Goal: Task Accomplishment & Management: Use online tool/utility

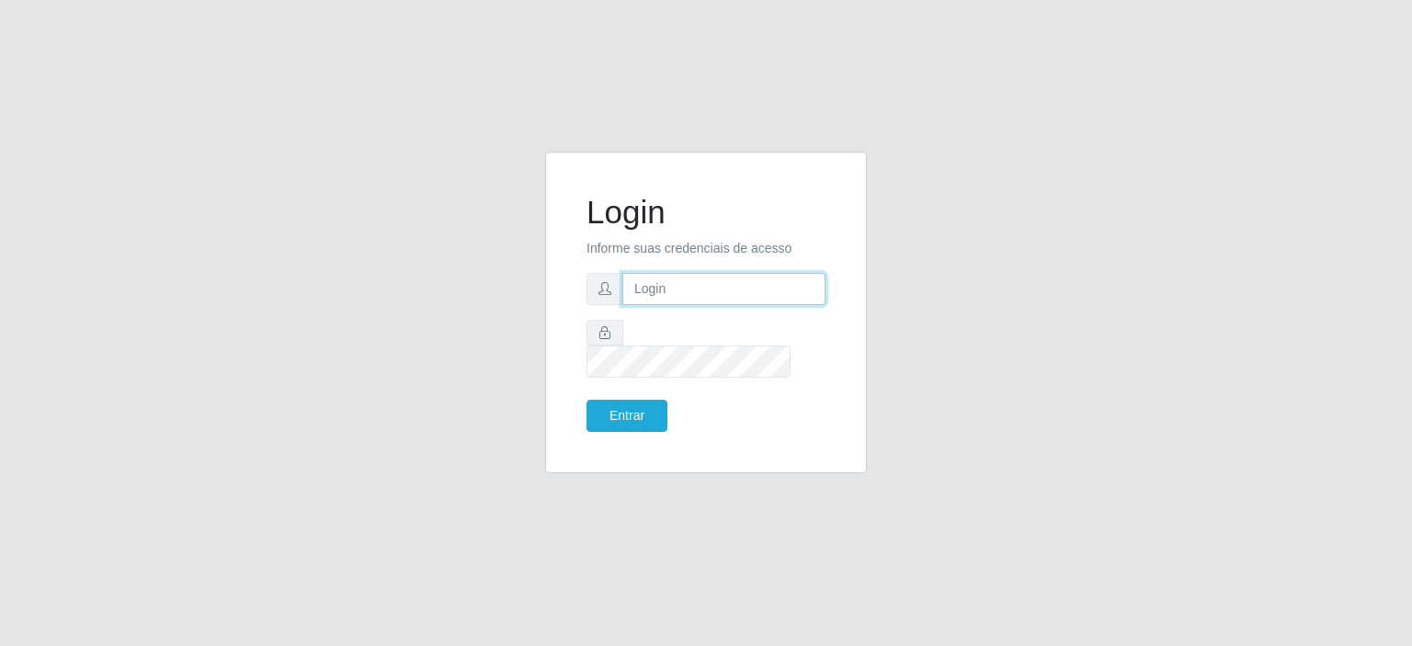
click at [675, 290] on input "text" at bounding box center [723, 289] width 203 height 32
type input "[EMAIL_ADDRESS][PERSON_NAME][DOMAIN_NAME]"
click at [587, 400] on button "Entrar" at bounding box center [627, 416] width 81 height 32
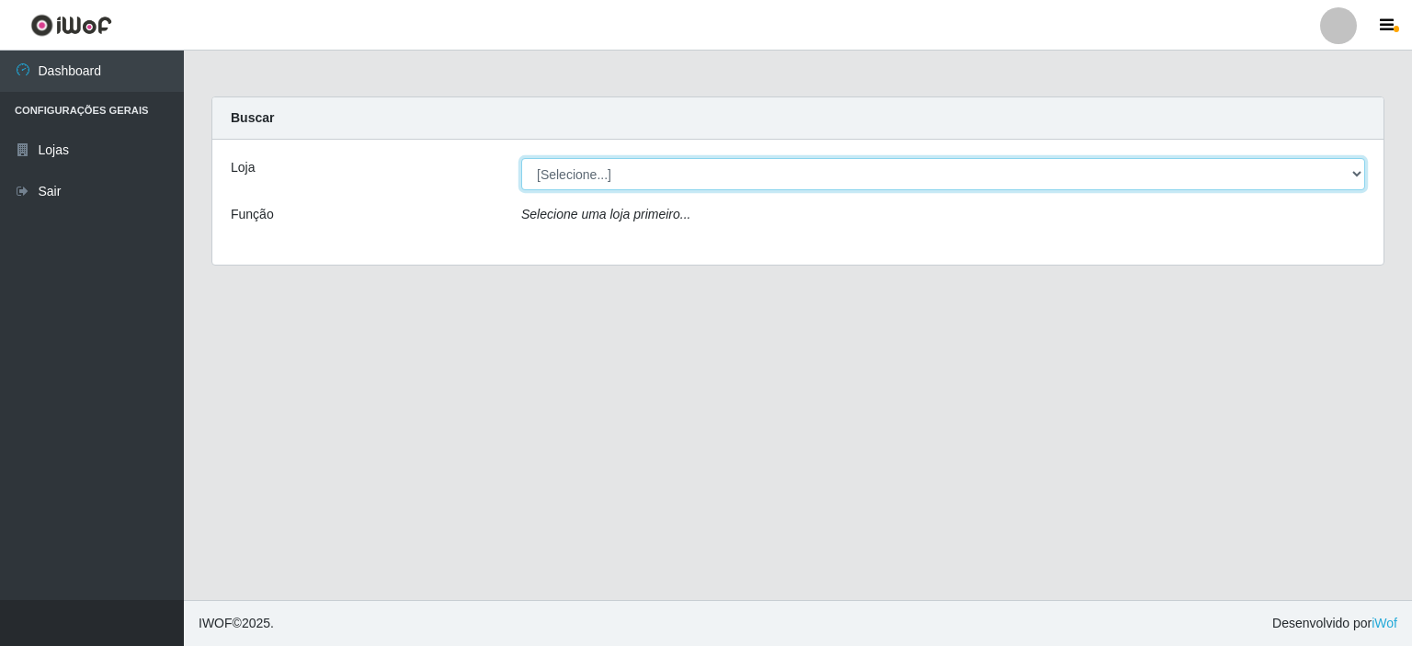
click at [1358, 182] on select "[Selecione...] Corte Fácil - Unidade Planalto" at bounding box center [943, 174] width 844 height 32
select select "202"
click at [521, 158] on select "[Selecione...] Corte Fácil - Unidade Planalto" at bounding box center [943, 174] width 844 height 32
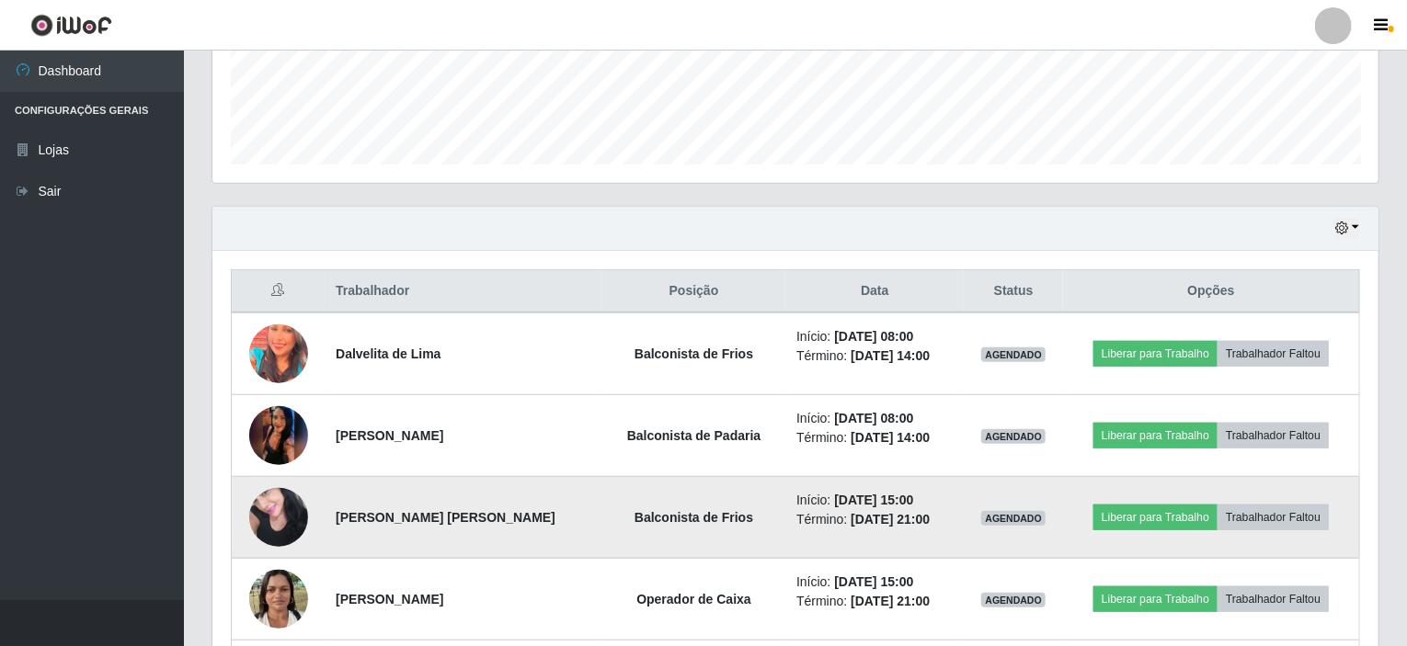
scroll to position [458, 0]
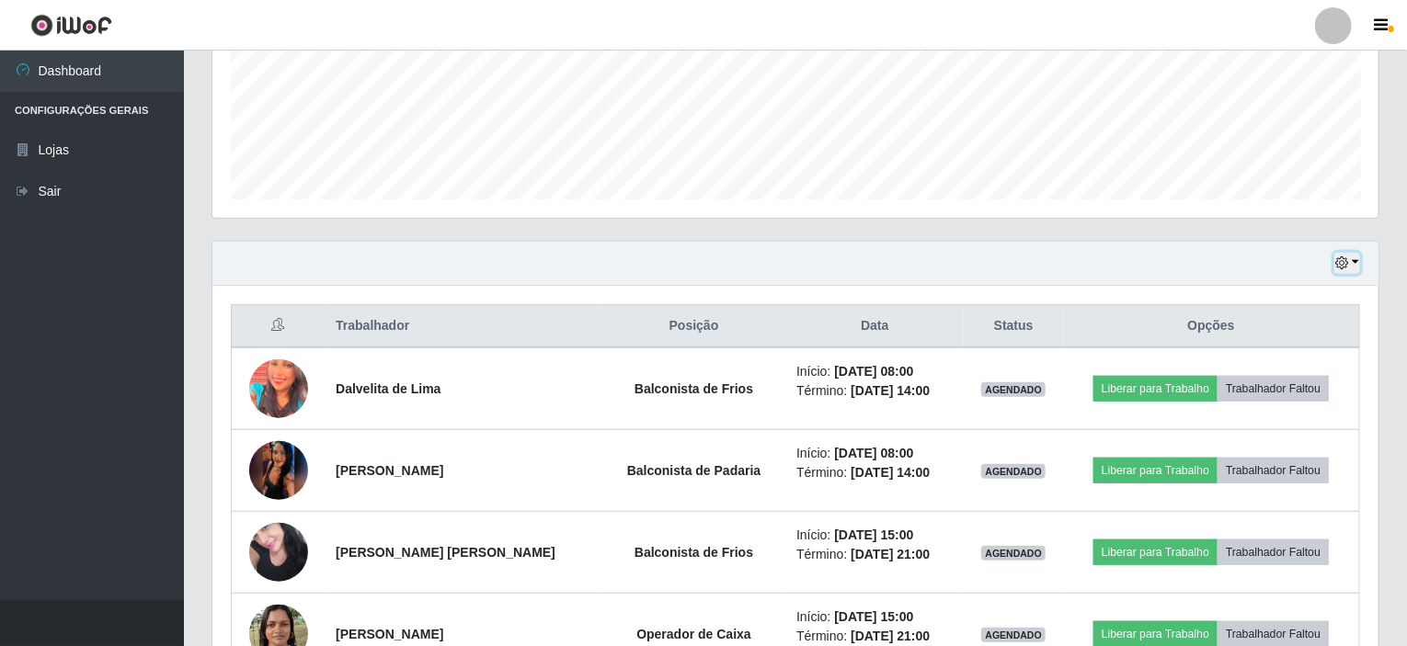
click at [1354, 260] on button "button" at bounding box center [1347, 263] width 26 height 21
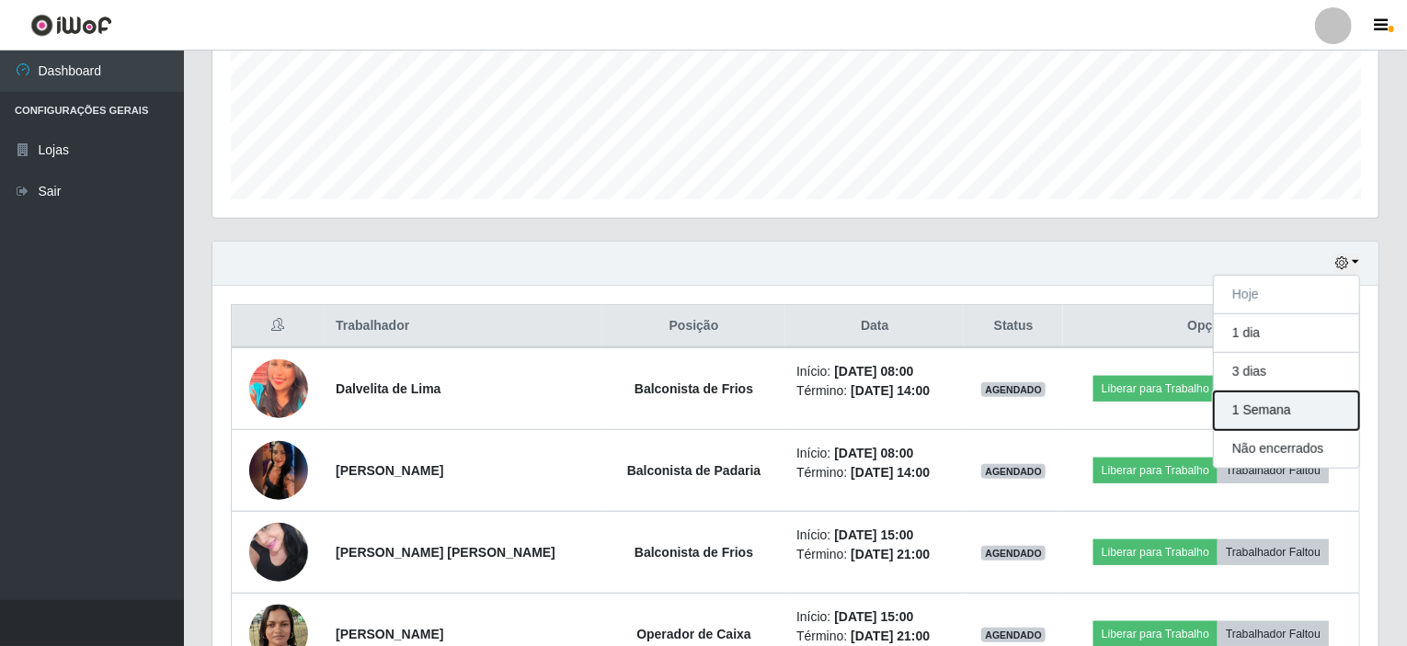
click at [1265, 404] on button "1 Semana" at bounding box center [1286, 411] width 145 height 39
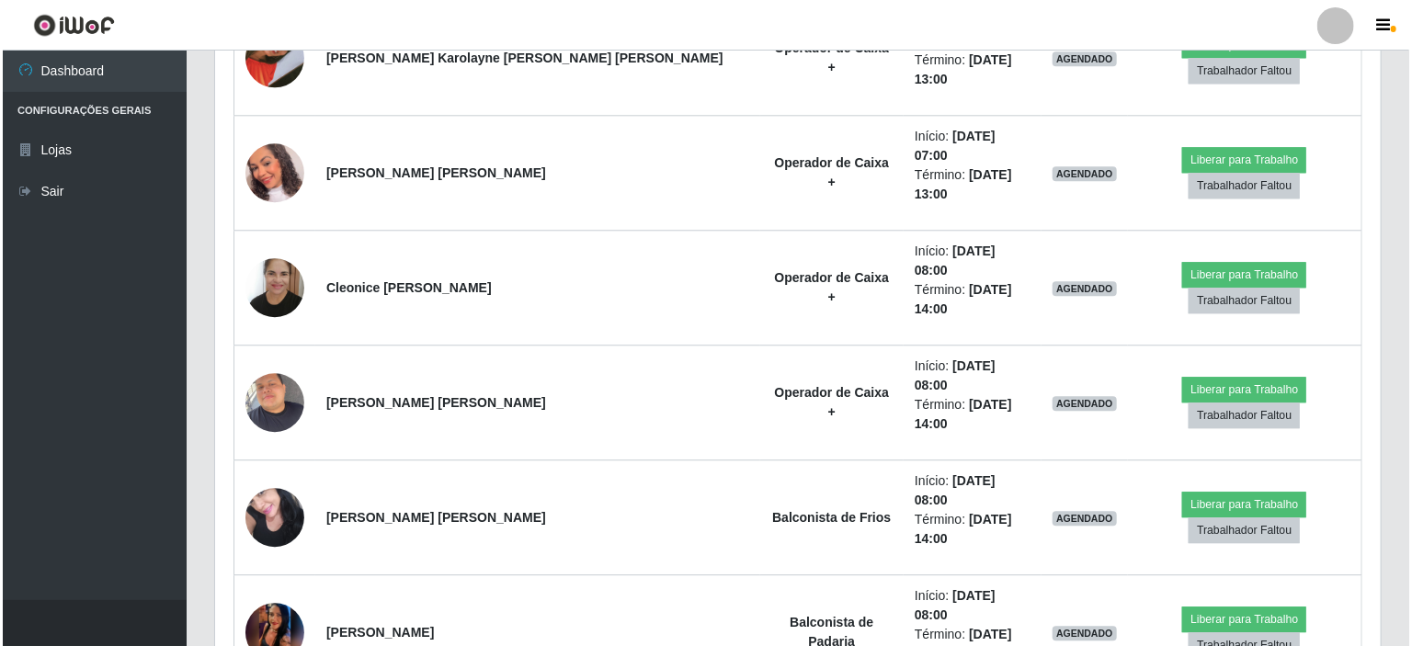
scroll to position [2297, 0]
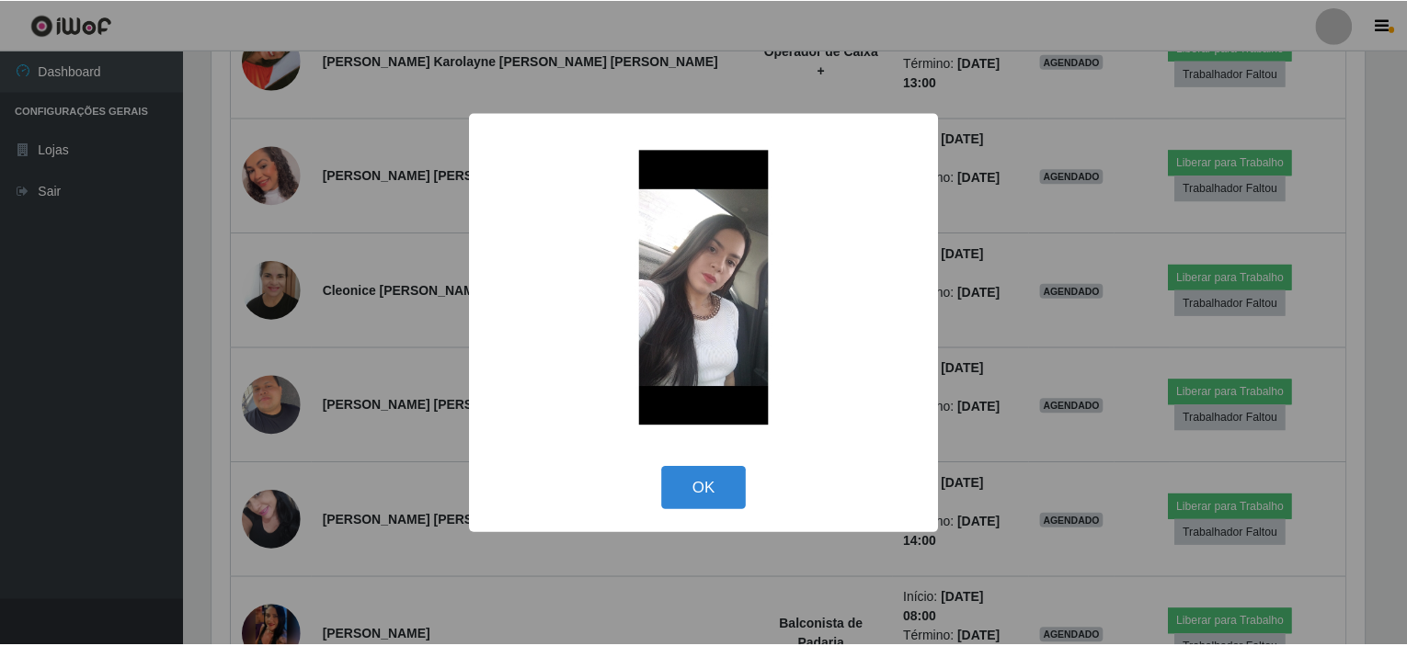
scroll to position [382, 1159]
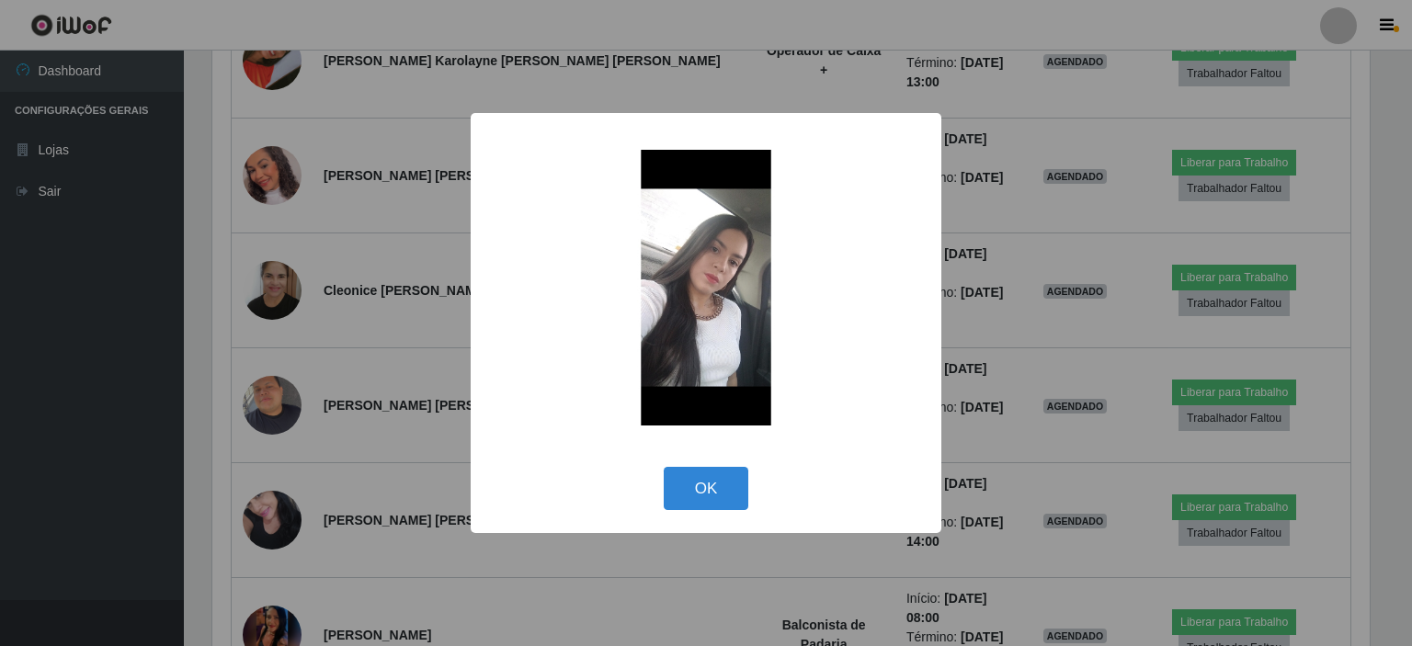
click at [263, 490] on div "× OK Cancel" at bounding box center [706, 323] width 1412 height 646
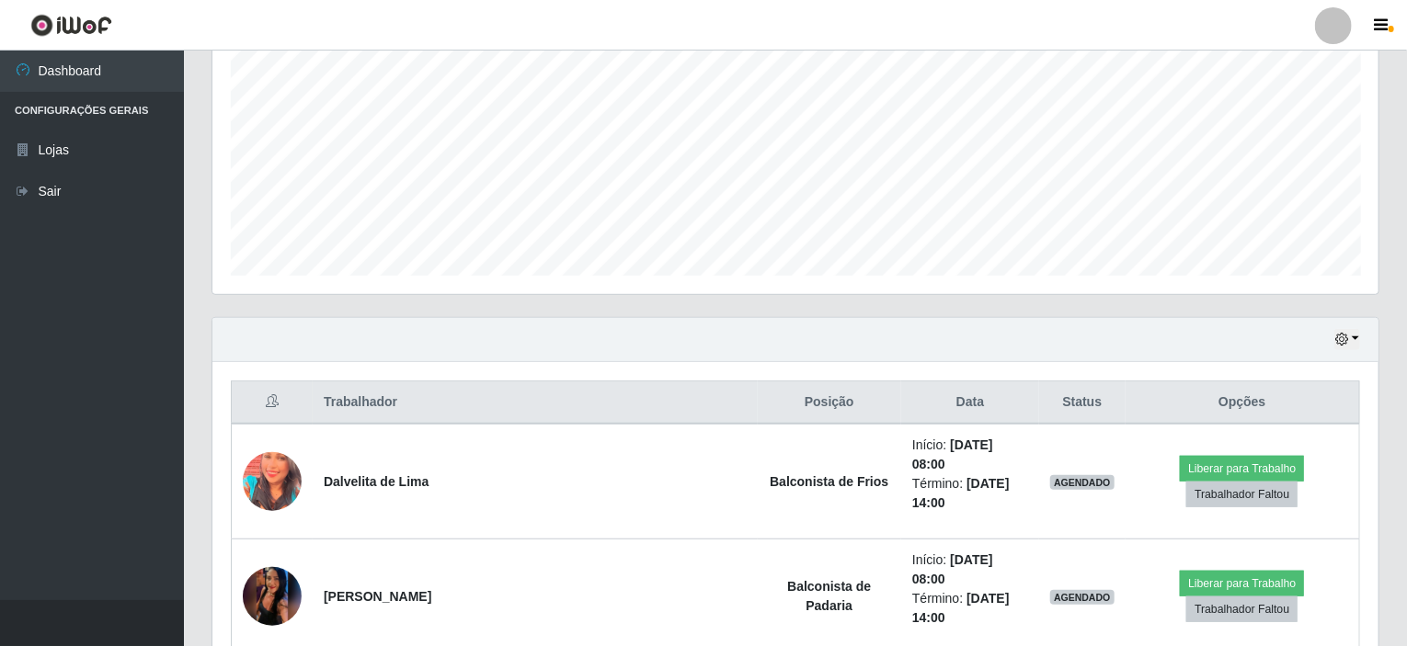
scroll to position [274, 0]
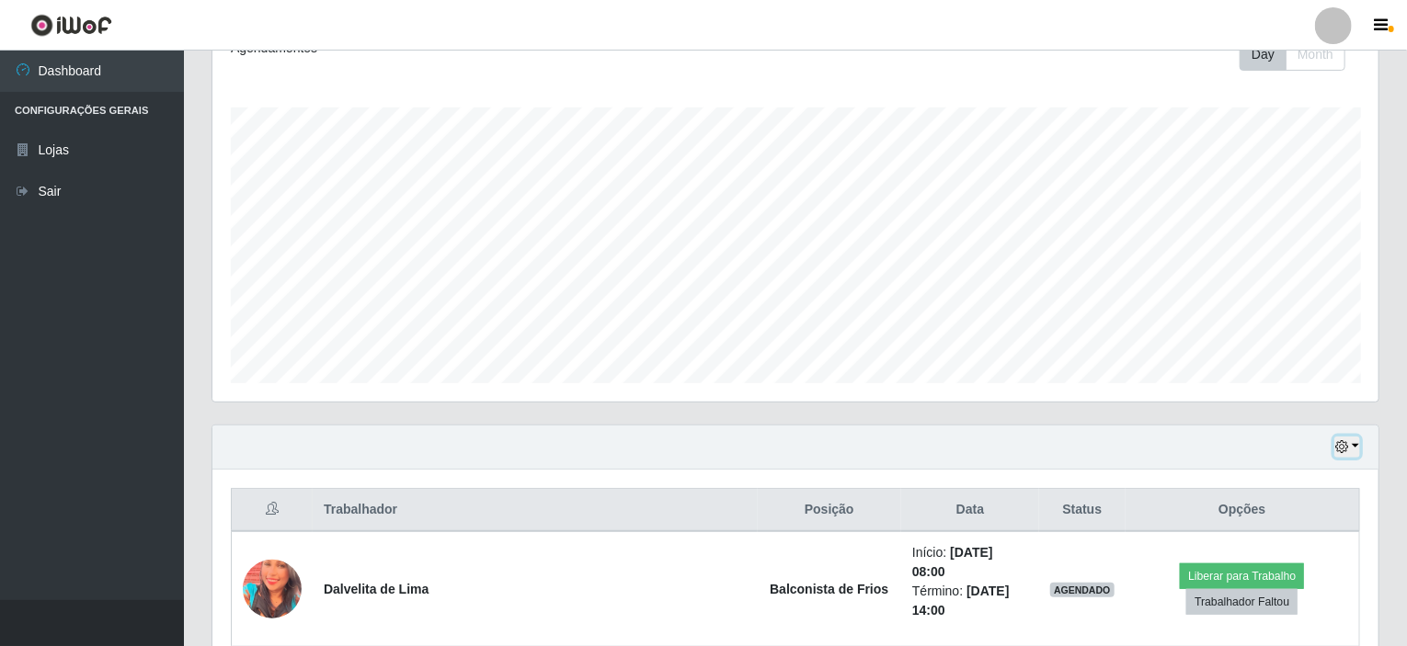
click at [1357, 437] on button "button" at bounding box center [1347, 447] width 26 height 21
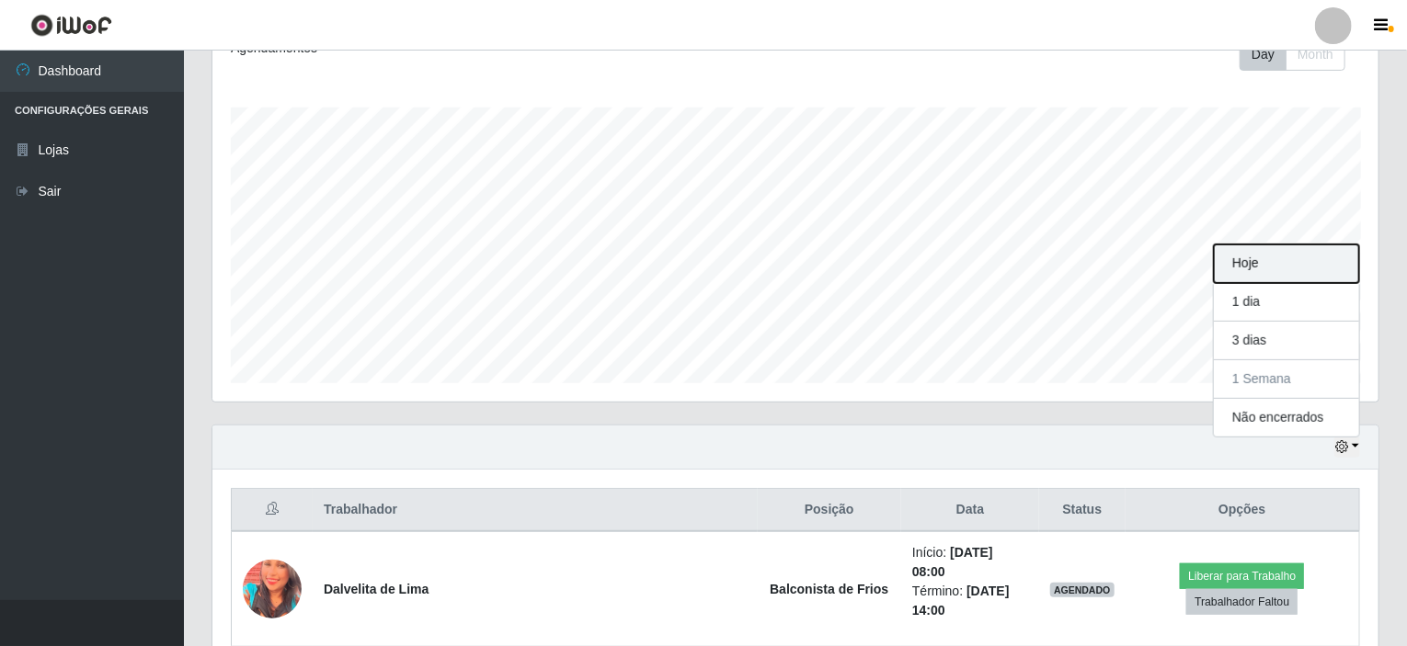
click at [1276, 268] on button "Hoje" at bounding box center [1286, 264] width 145 height 39
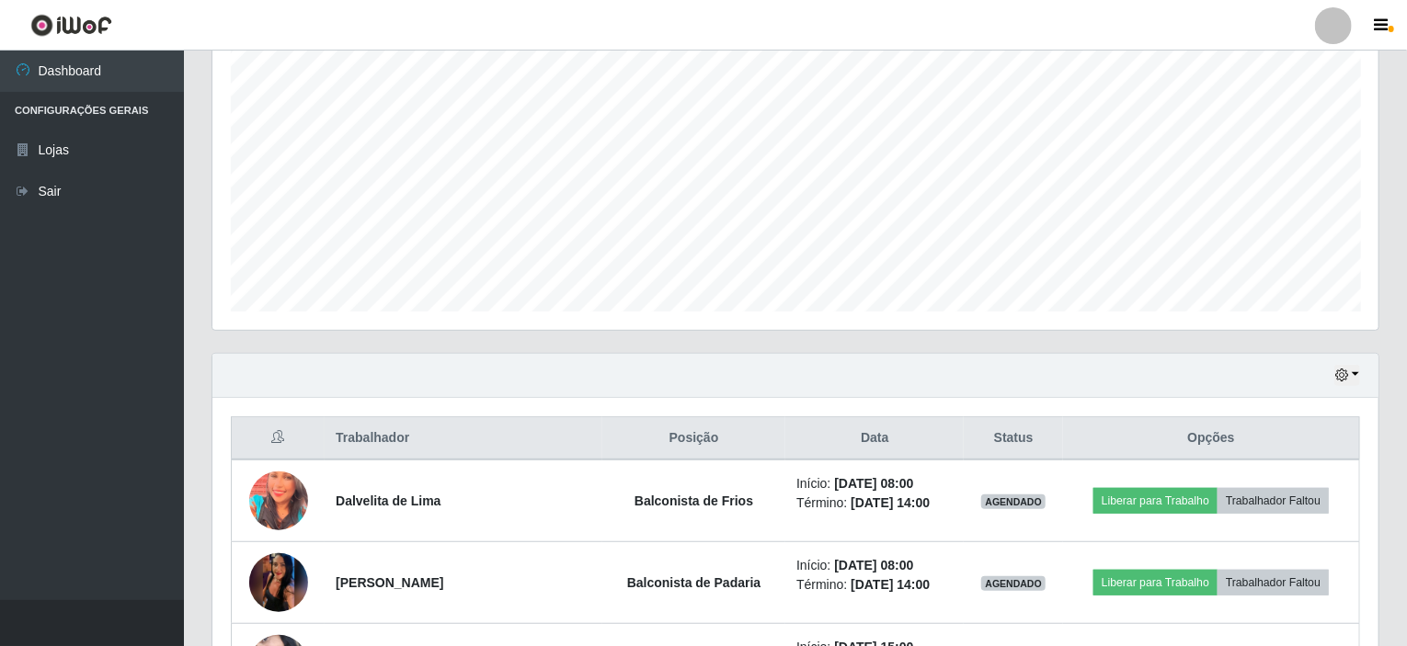
scroll to position [458, 0]
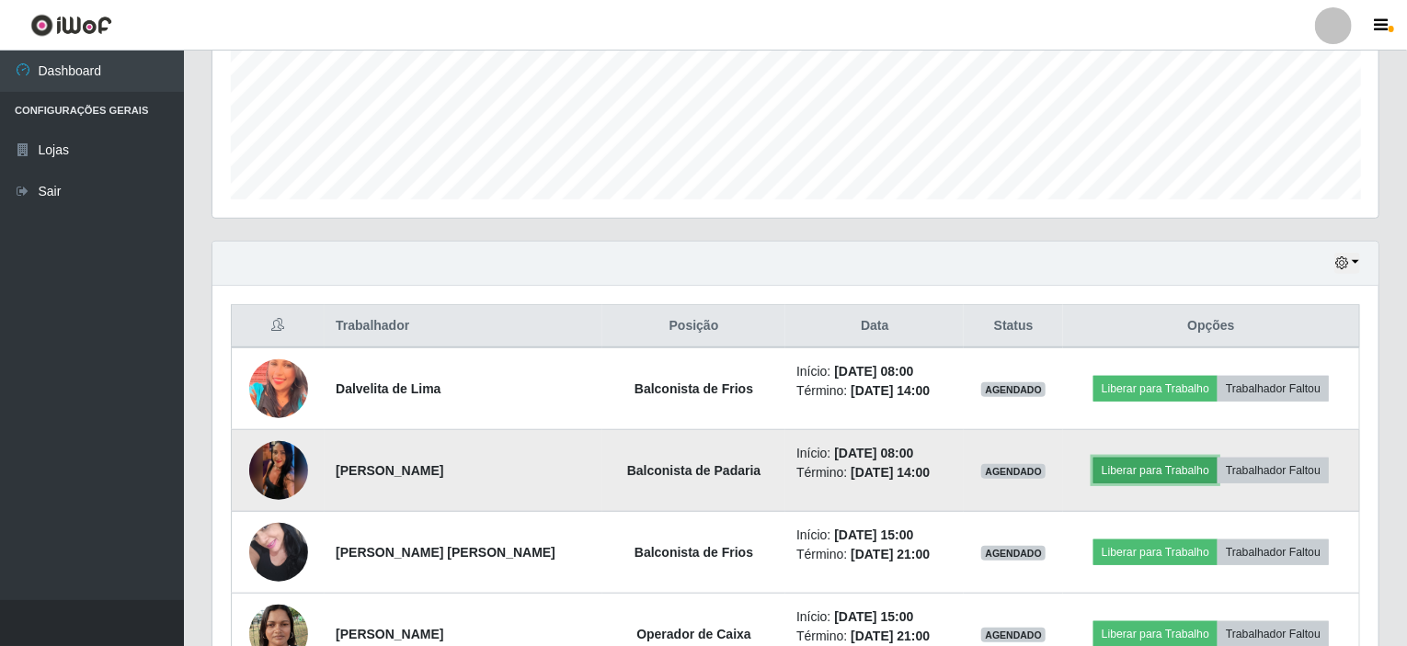
click at [1117, 471] on button "Liberar para Trabalho" at bounding box center [1155, 471] width 124 height 26
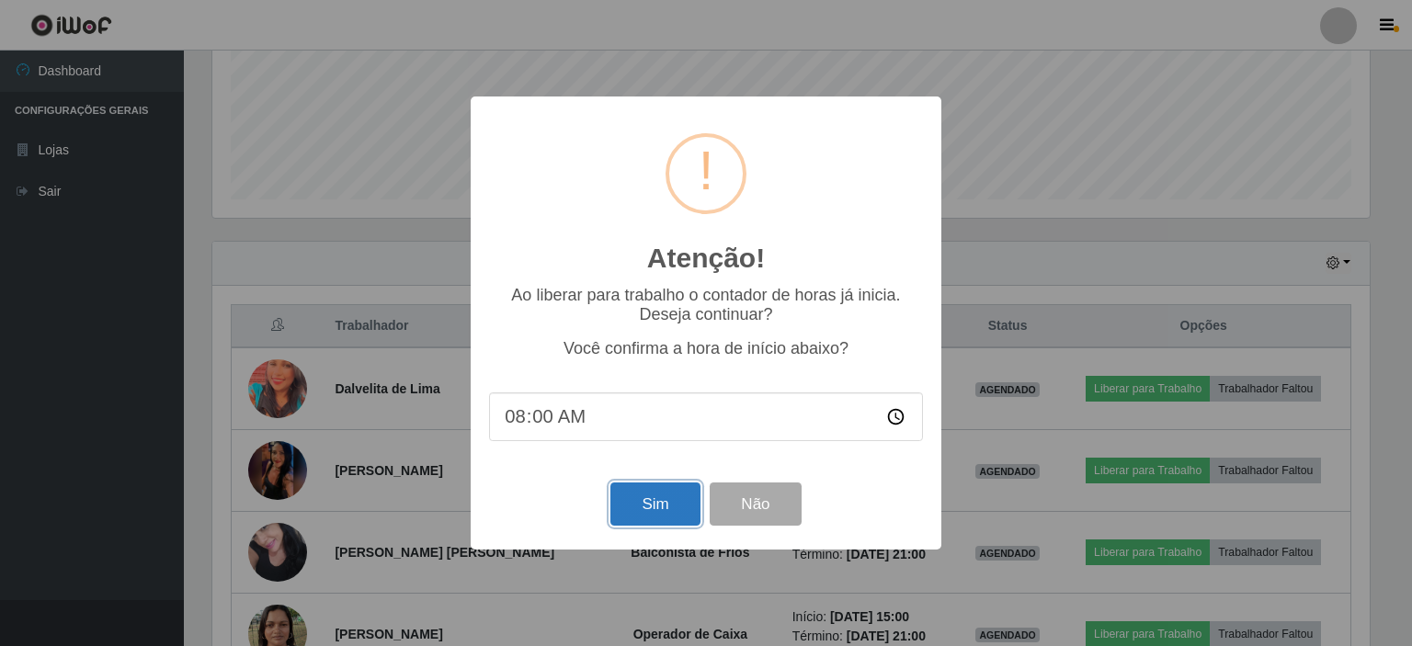
click at [633, 497] on button "Sim" at bounding box center [655, 504] width 89 height 43
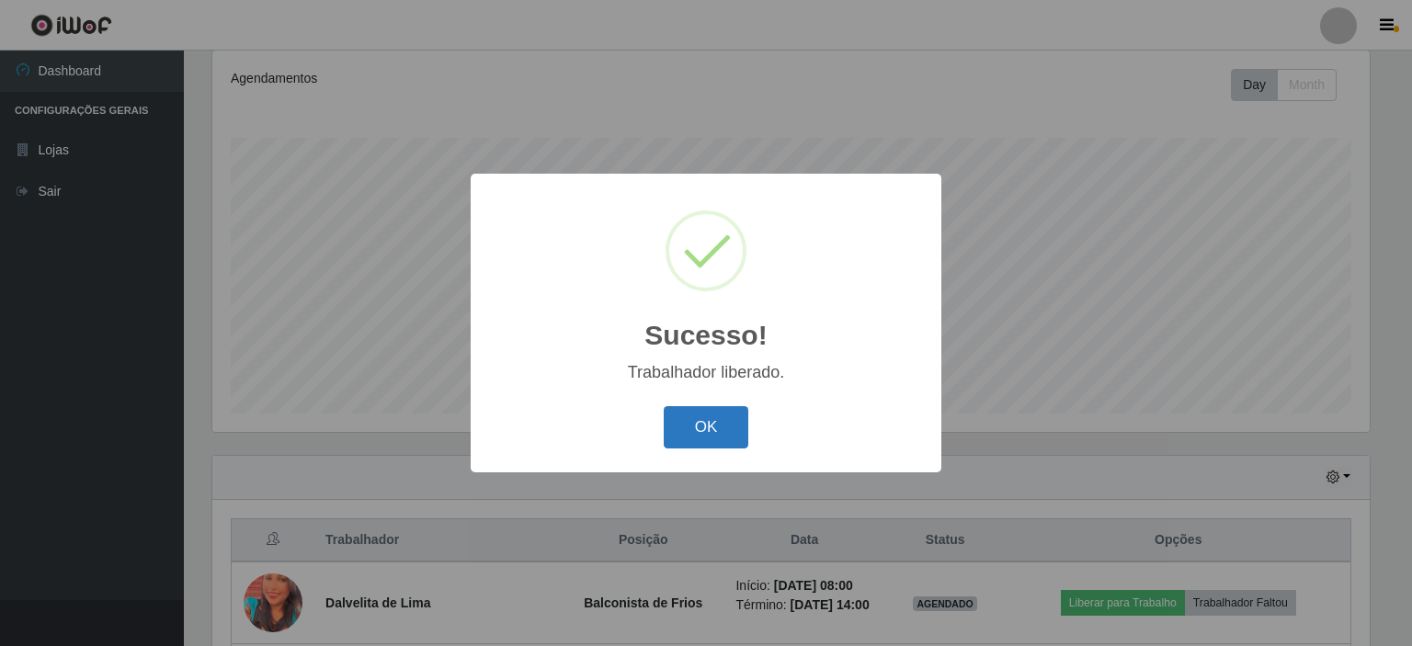
click at [719, 408] on button "OK" at bounding box center [707, 427] width 86 height 43
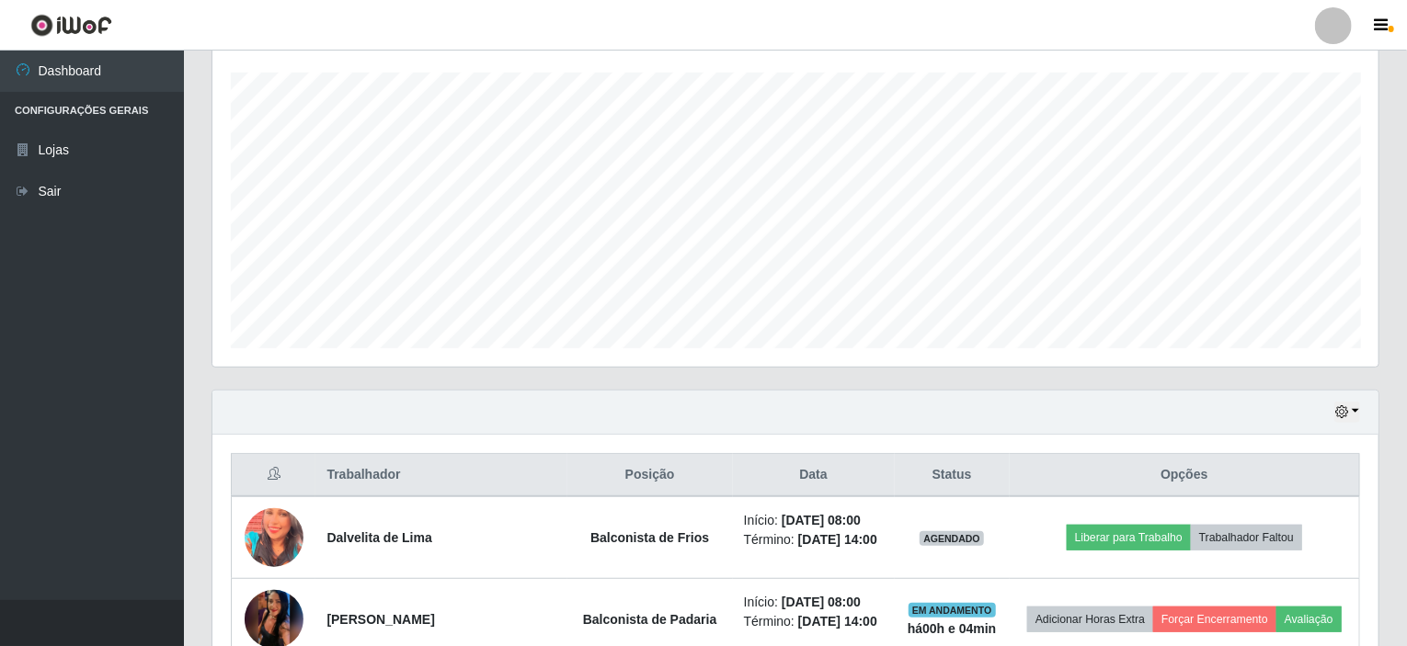
scroll to position [428, 0]
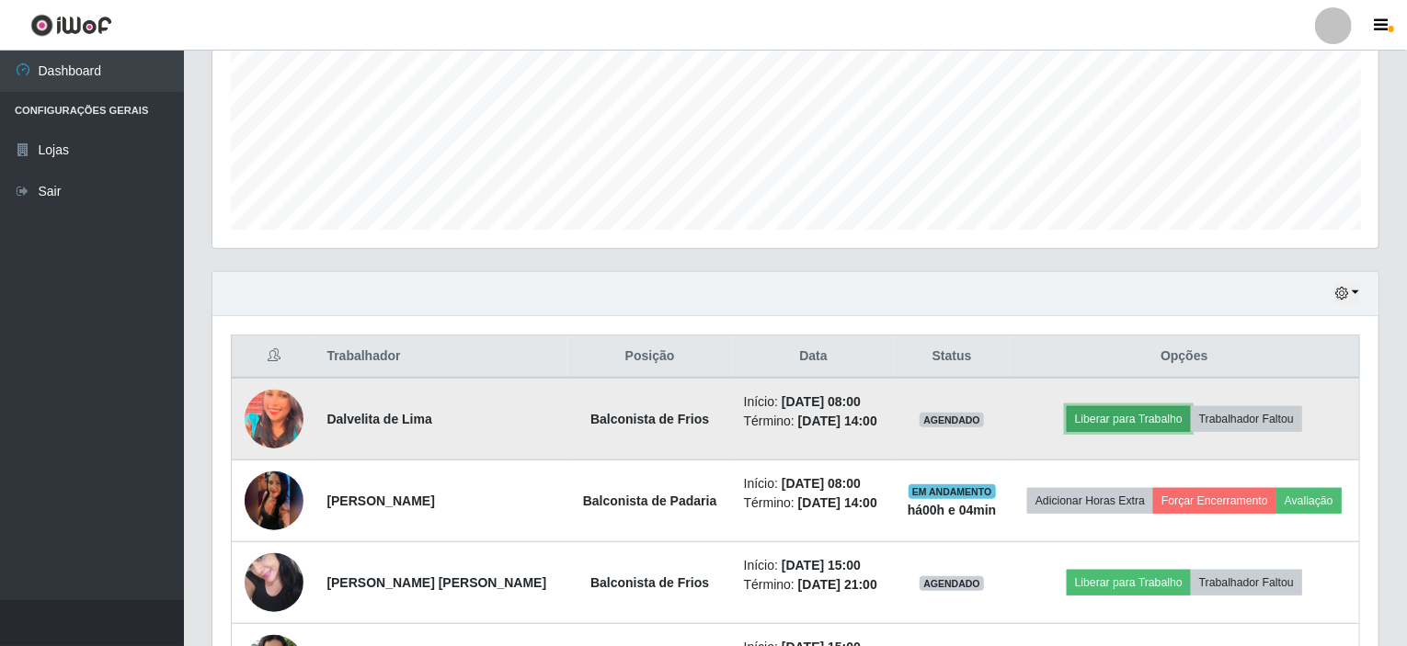
click at [1164, 415] on button "Liberar para Trabalho" at bounding box center [1129, 419] width 124 height 26
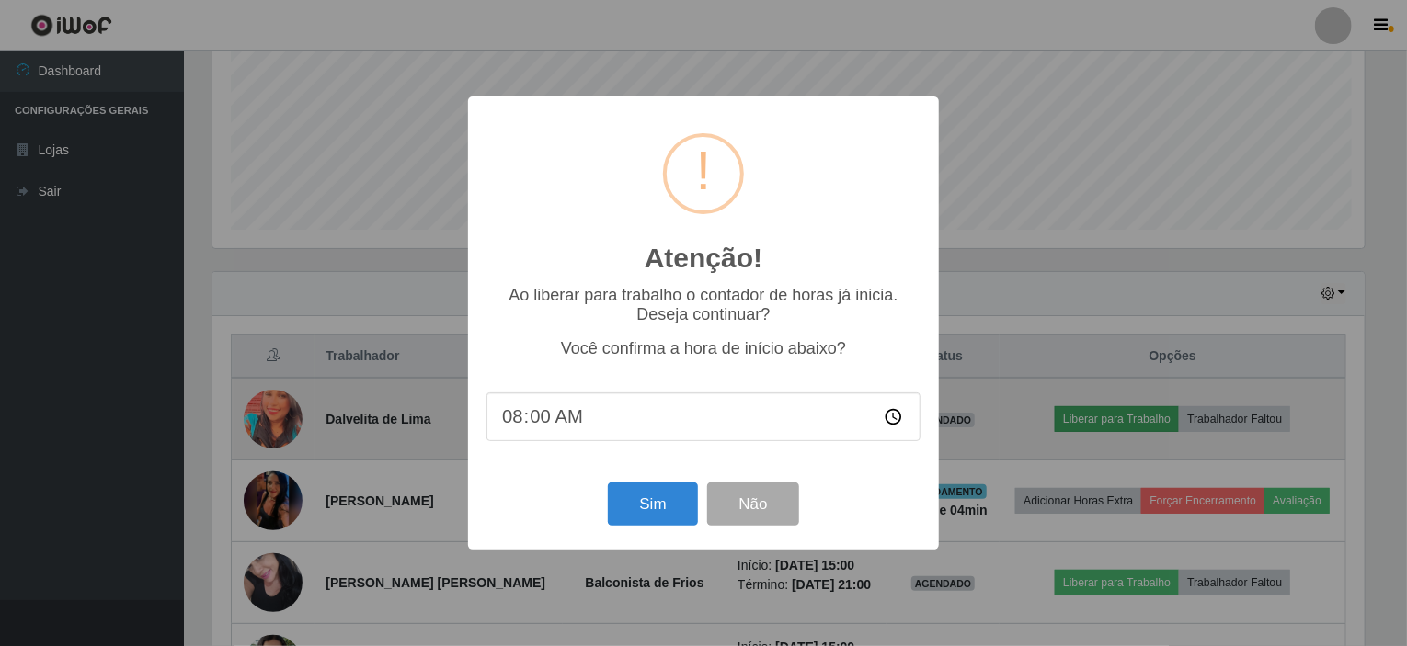
scroll to position [382, 1159]
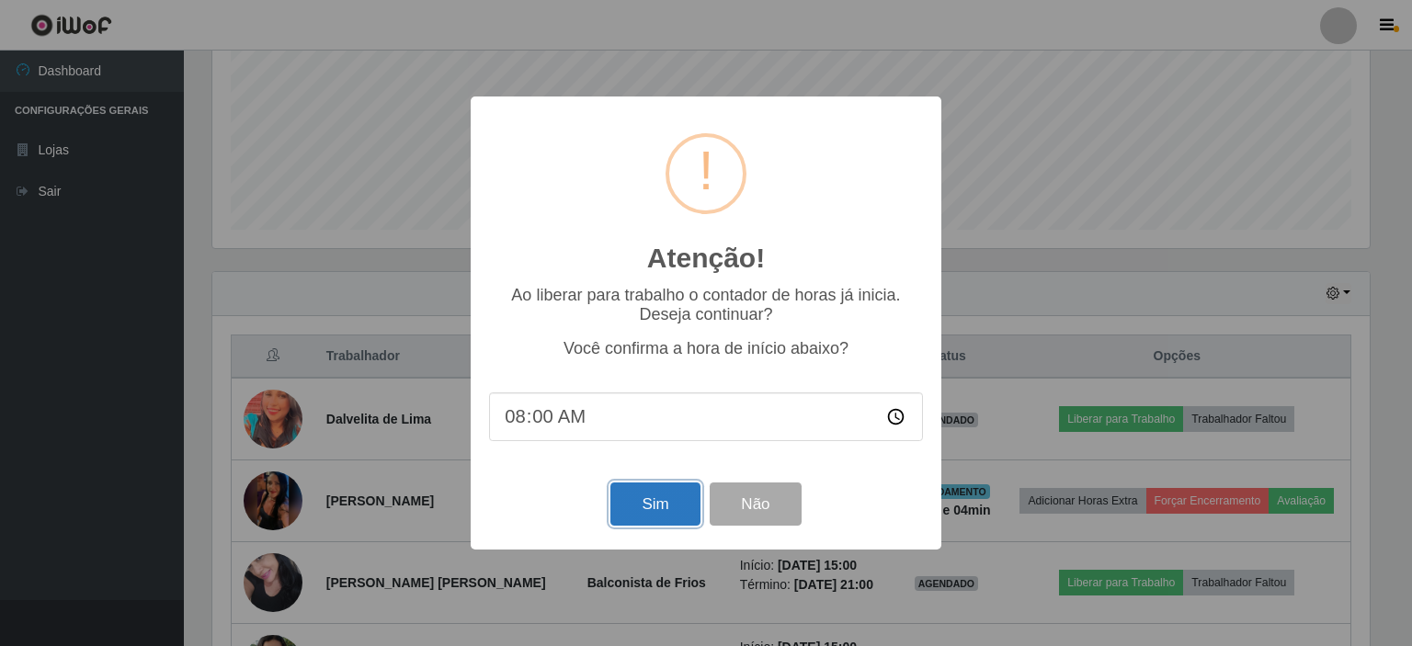
click at [629, 508] on button "Sim" at bounding box center [655, 504] width 89 height 43
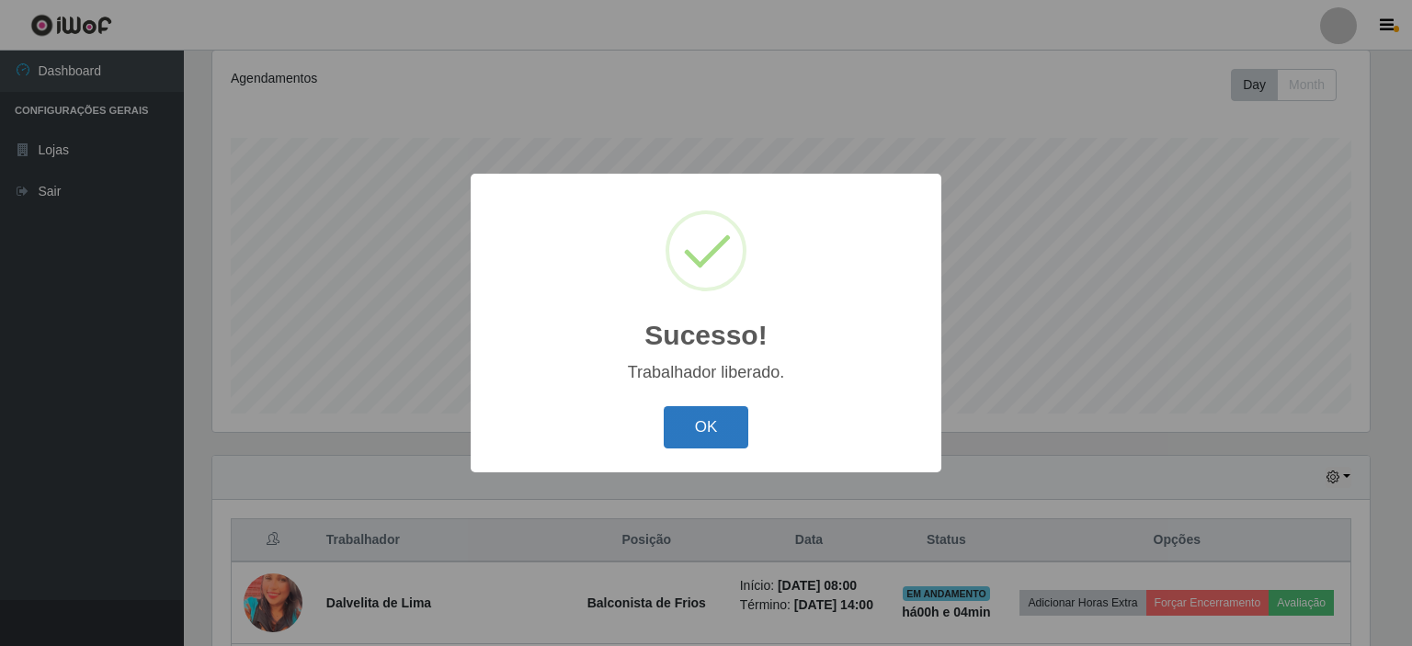
click at [705, 428] on button "OK" at bounding box center [707, 427] width 86 height 43
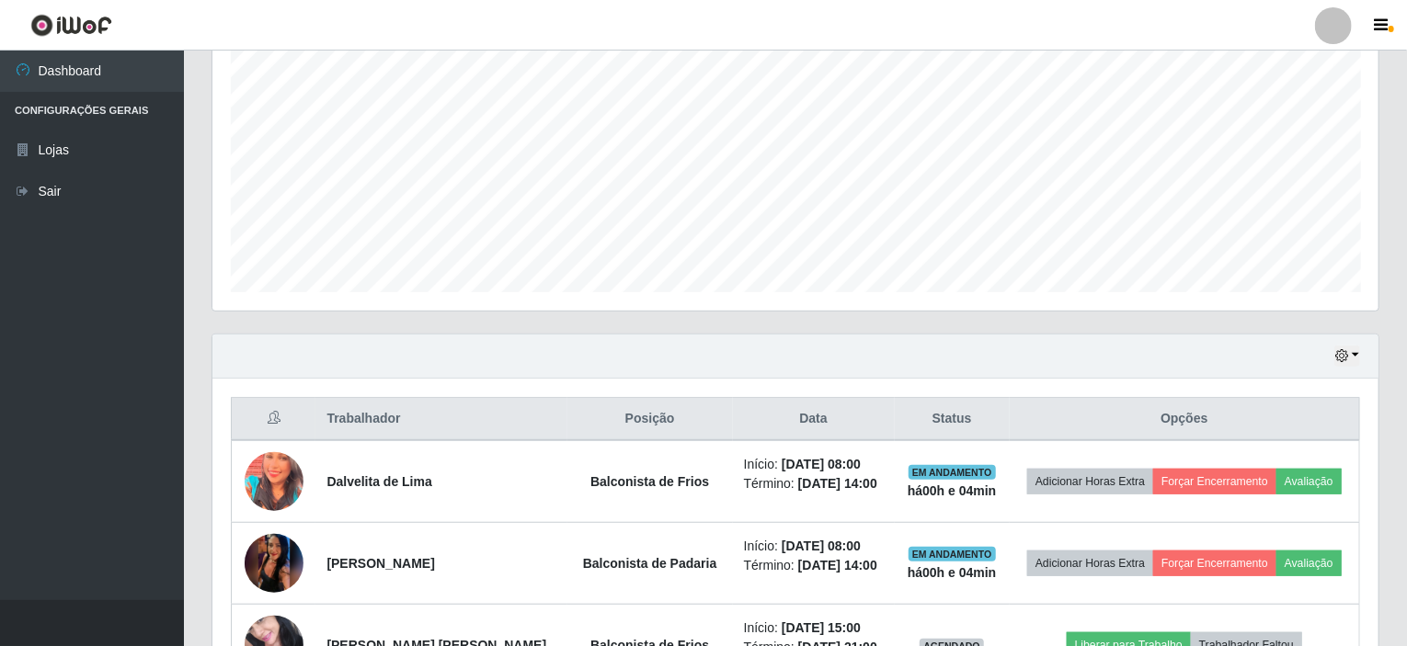
scroll to position [520, 0]
